Goal: Find specific page/section: Find specific page/section

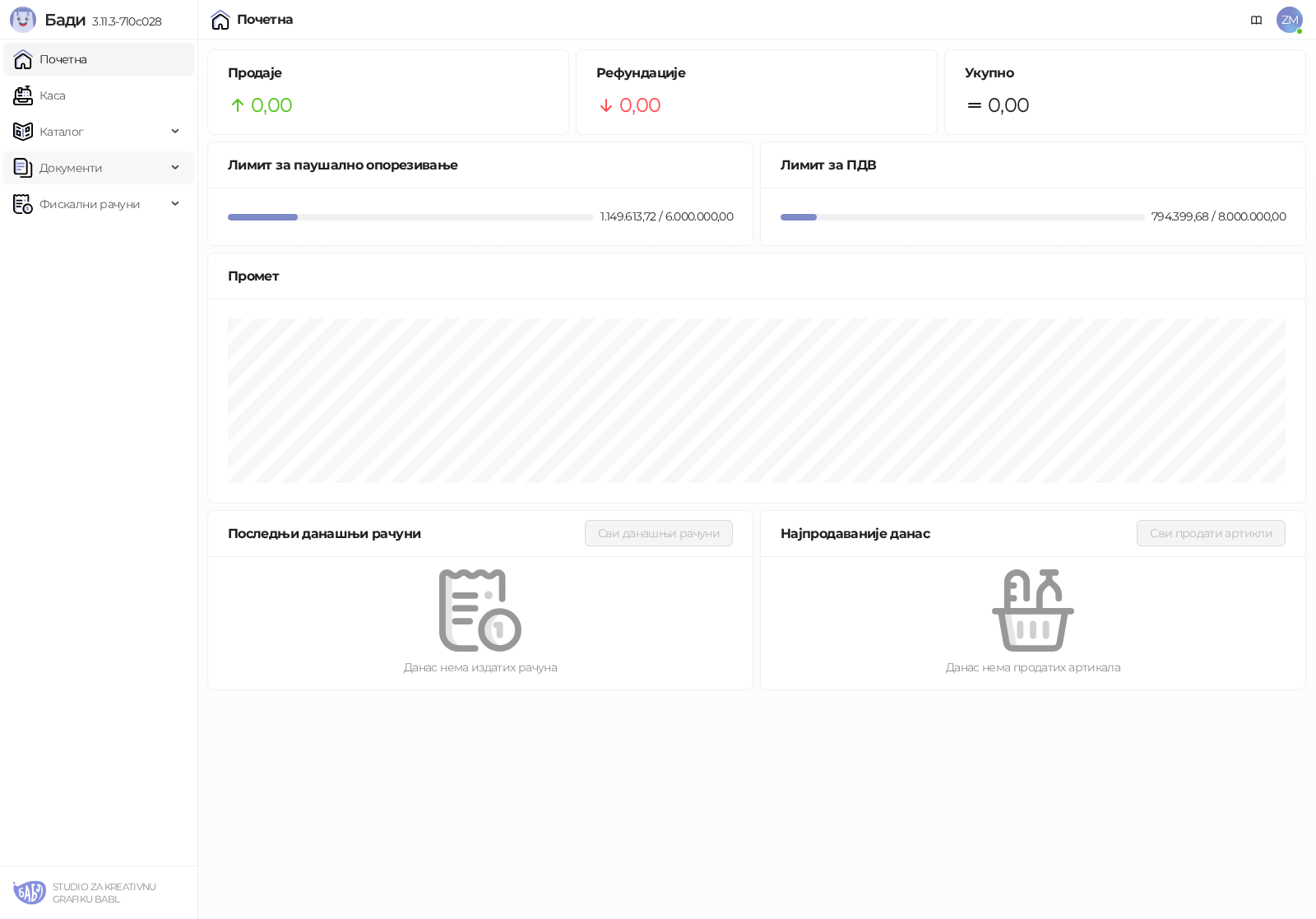
click at [110, 173] on span "Документи" at bounding box center [90, 168] width 153 height 33
click at [102, 201] on link "КПО књига" at bounding box center [65, 204] width 91 height 33
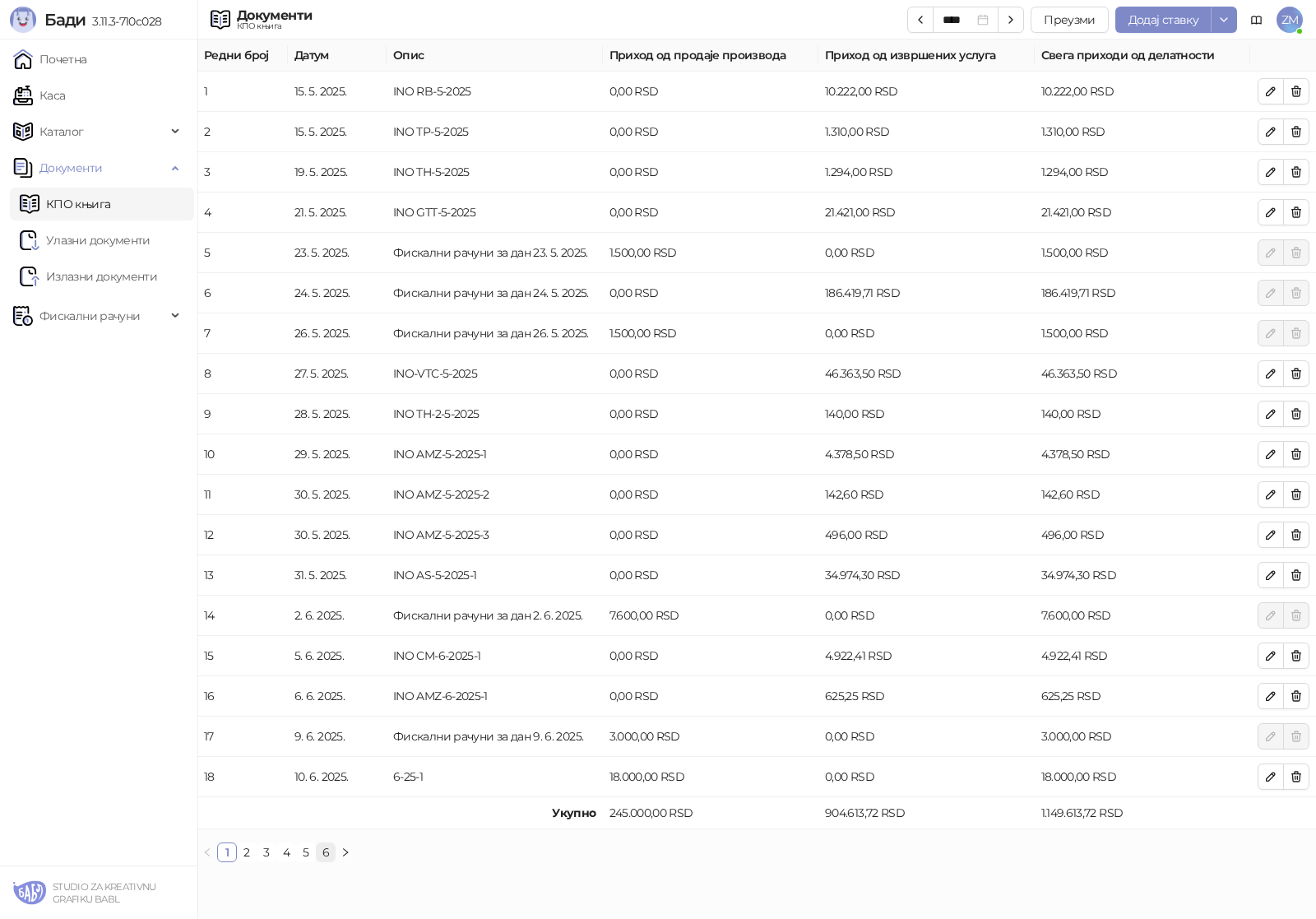
click at [329, 850] on link "6" at bounding box center [325, 852] width 18 height 18
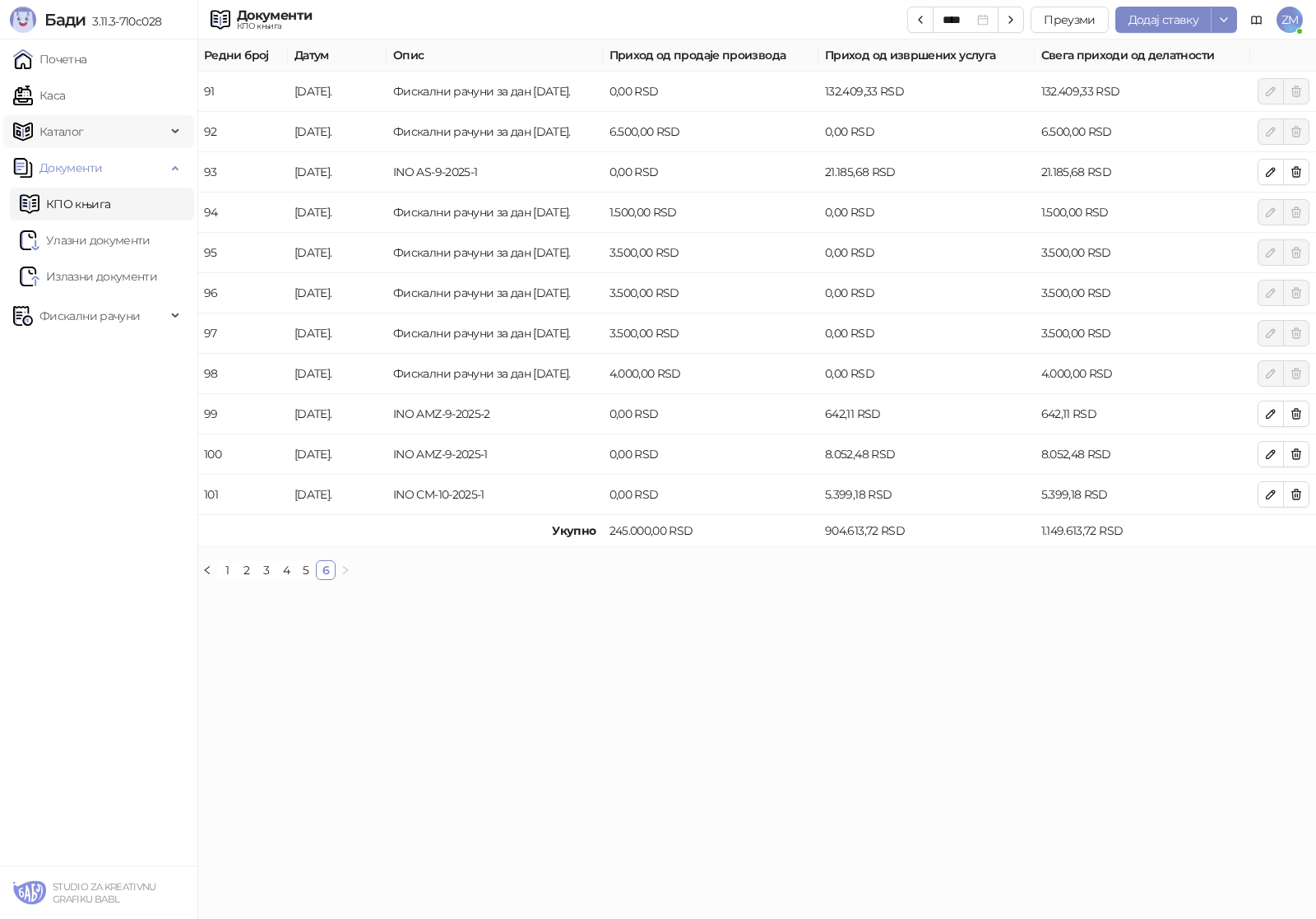
click at [79, 134] on span "Каталог" at bounding box center [62, 132] width 44 height 33
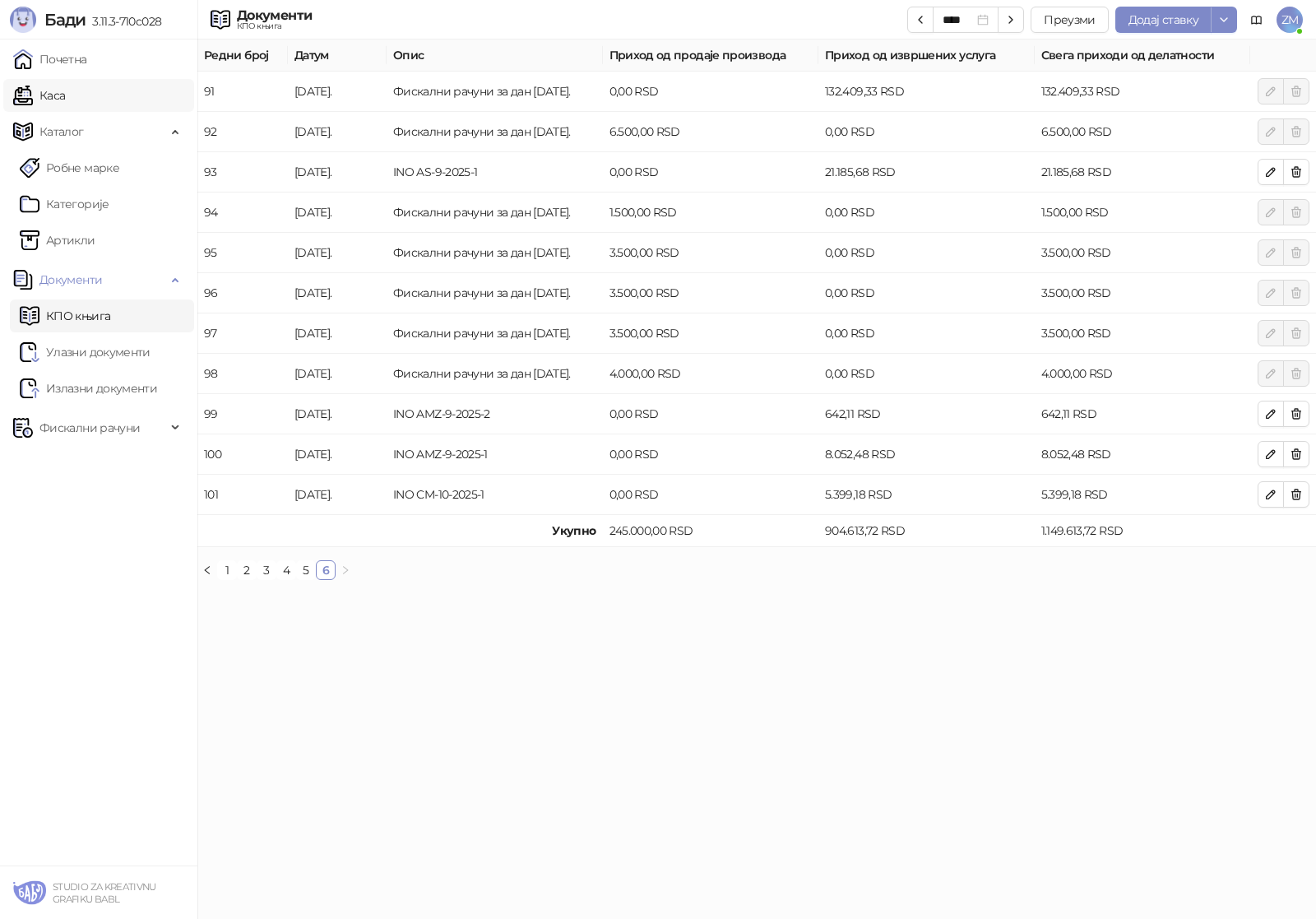
click at [65, 104] on link "Каса" at bounding box center [40, 96] width 52 height 33
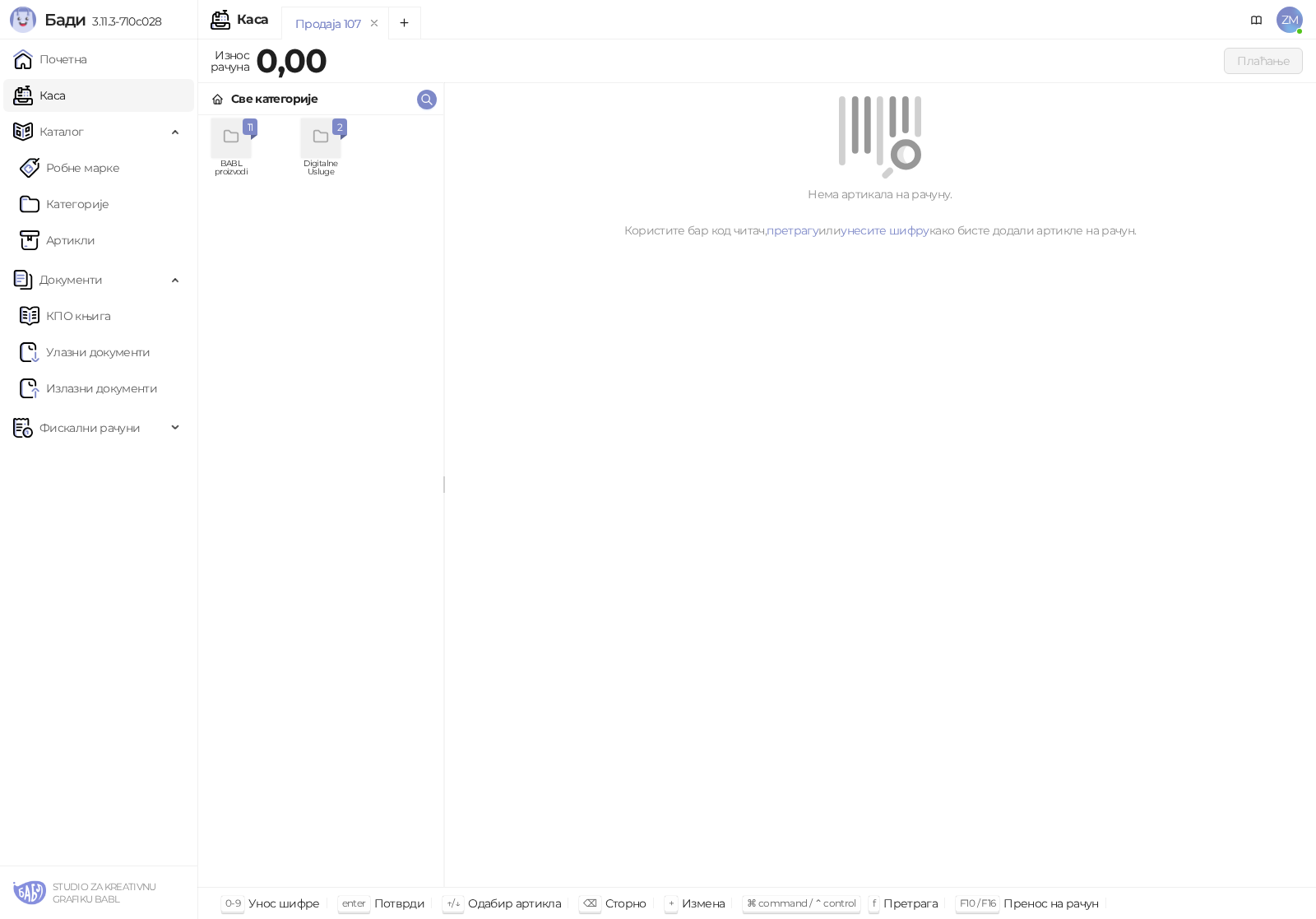
click at [248, 137] on div "grid" at bounding box center [231, 137] width 40 height 40
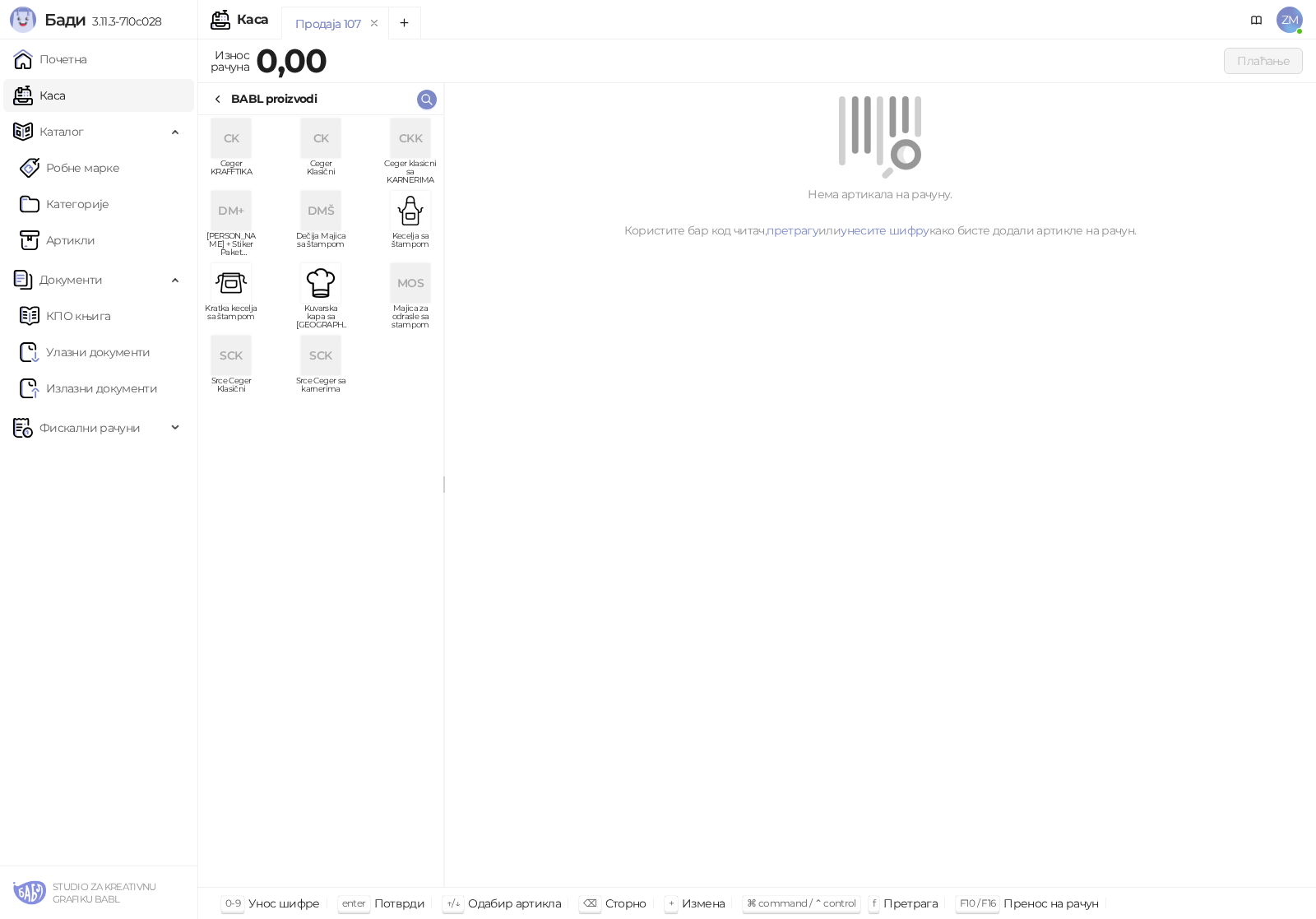
click at [238, 273] on img "grid" at bounding box center [231, 282] width 40 height 40
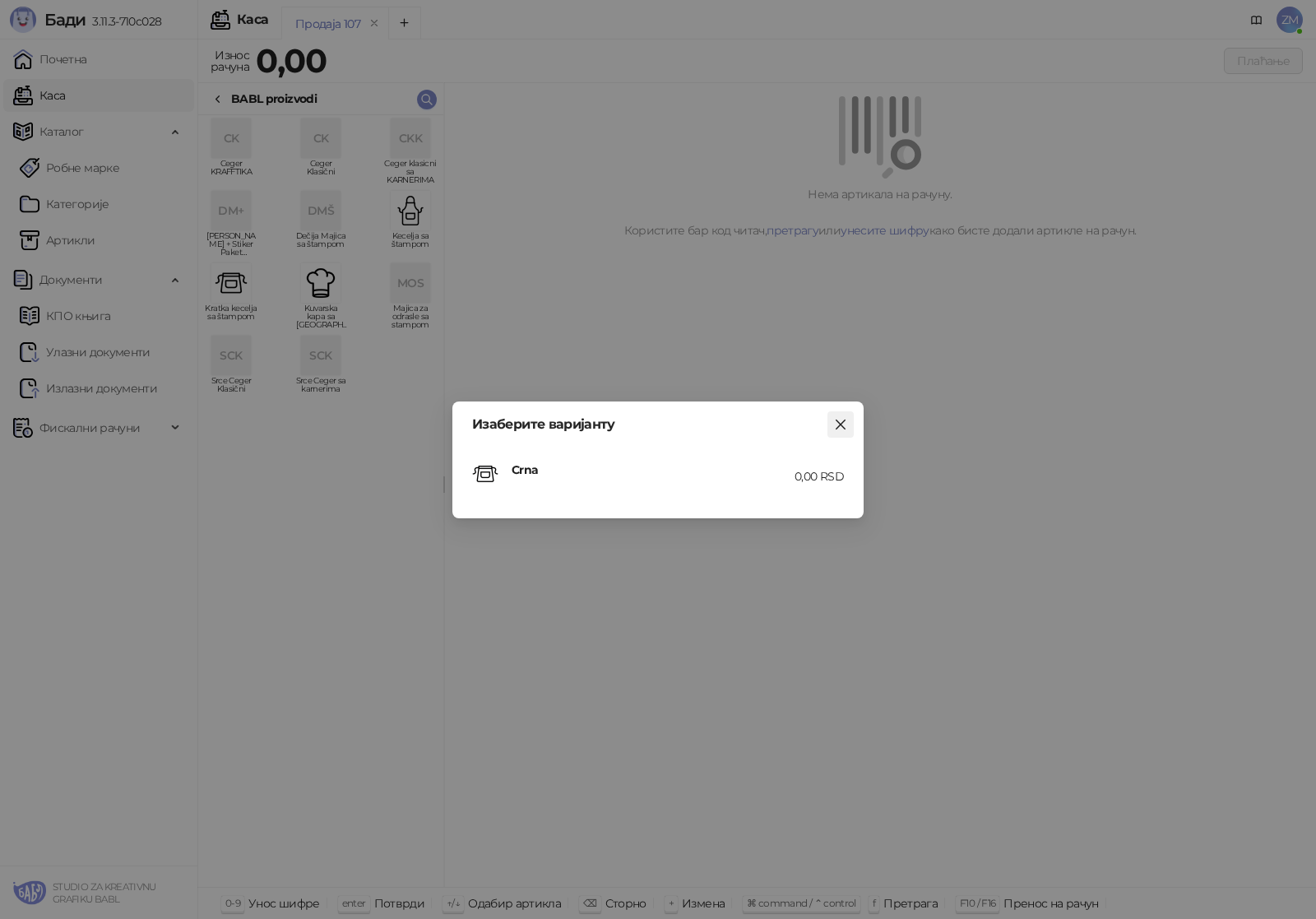
click at [835, 426] on icon "close" at bounding box center [841, 425] width 14 height 14
